Goal: Information Seeking & Learning: Stay updated

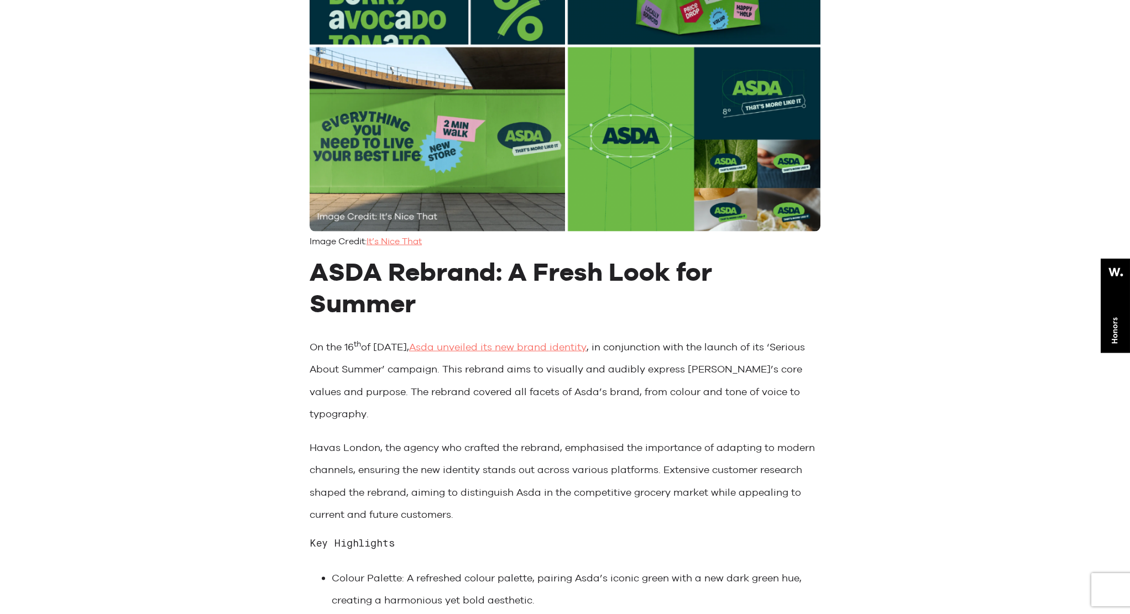
scroll to position [777, 0]
